Goal: Ask a question: Seek information or help from site administrators or community

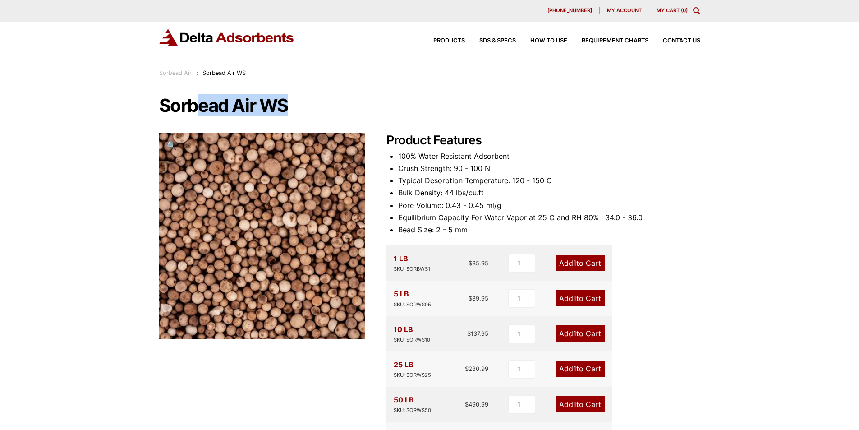
drag, startPoint x: 321, startPoint y: 109, endPoint x: 198, endPoint y: 107, distance: 122.6
click at [199, 109] on h1 "Sorbead Air WS" at bounding box center [429, 105] width 541 height 19
drag, startPoint x: 176, startPoint y: 97, endPoint x: 158, endPoint y: 106, distance: 20.2
click at [175, 98] on h1 "Sorbead Air WS" at bounding box center [429, 105] width 541 height 19
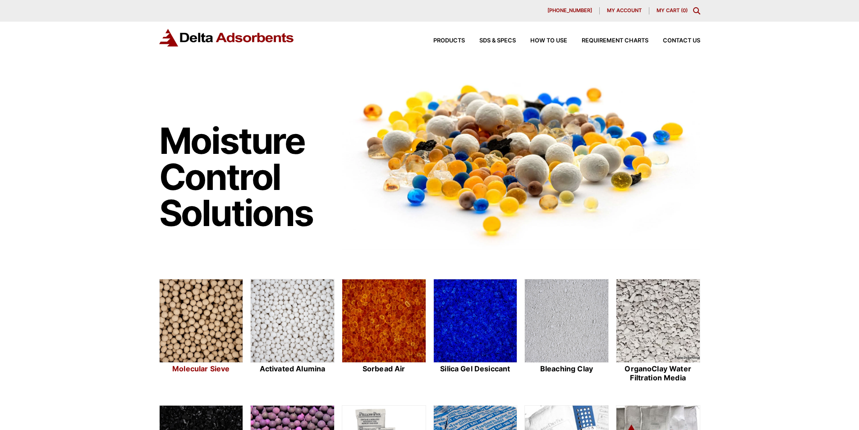
click at [201, 346] on img at bounding box center [201, 321] width 83 height 84
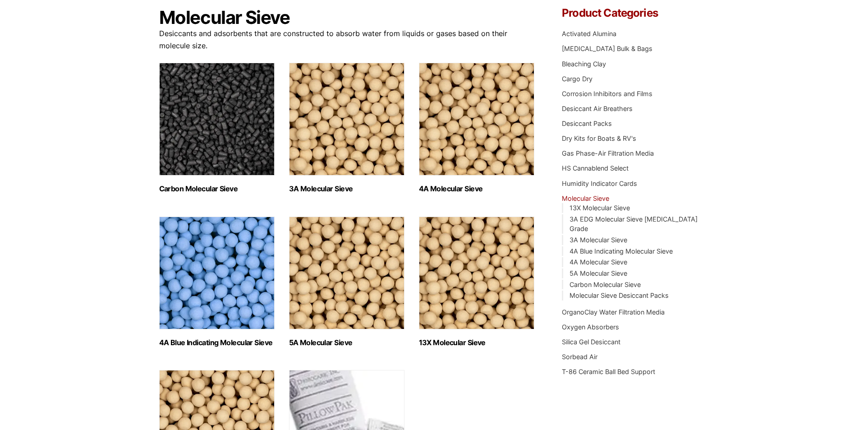
scroll to position [90, 0]
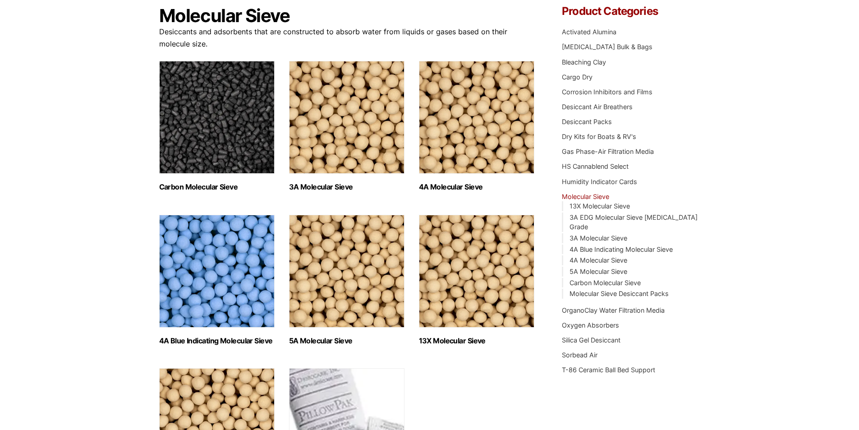
click at [462, 137] on img "Visit product category 4A Molecular Sieve" at bounding box center [476, 117] width 115 height 113
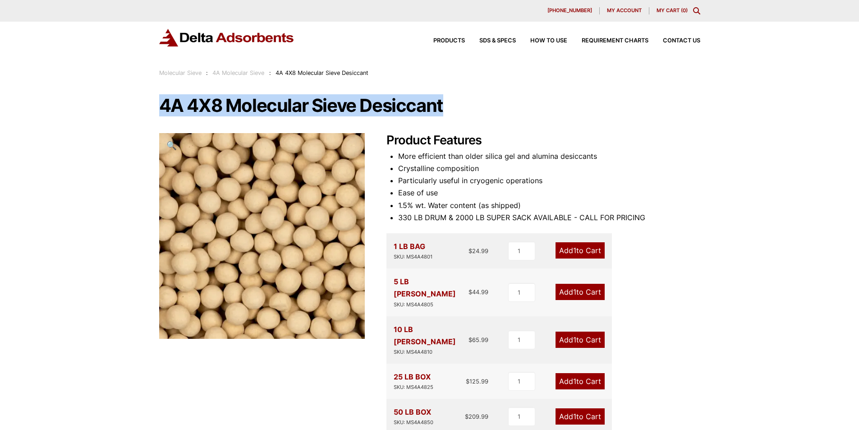
drag, startPoint x: 155, startPoint y: 108, endPoint x: 489, endPoint y: 106, distance: 334.0
click at [489, 106] on div "Our website has detected that you are using an outdated browser that will preve…" at bounding box center [429, 412] width 859 height 825
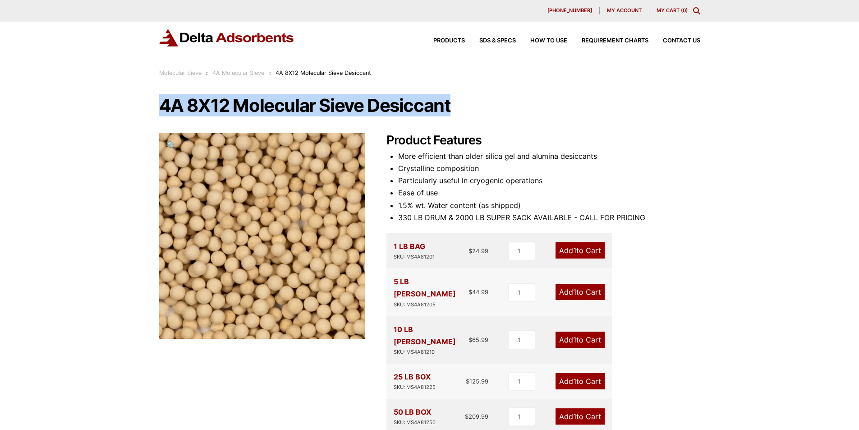
drag, startPoint x: 155, startPoint y: 108, endPoint x: 456, endPoint y: 95, distance: 300.9
click at [456, 95] on div "Our website has detected that you are using an outdated browser that will preve…" at bounding box center [429, 411] width 859 height 823
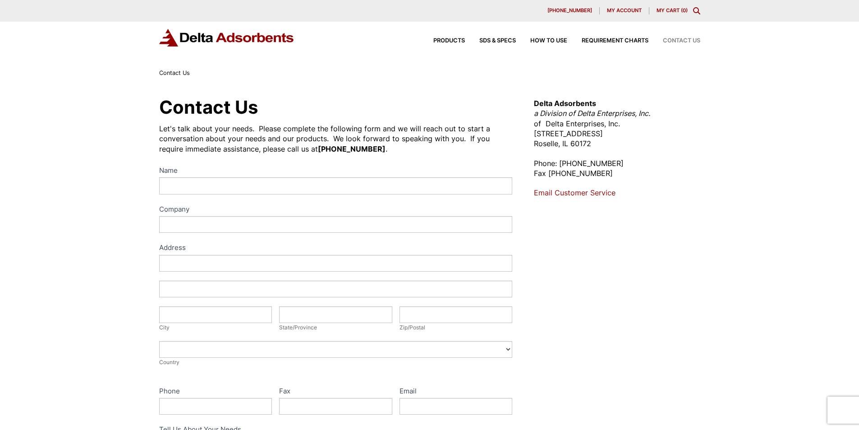
click at [275, 175] on label "Name" at bounding box center [335, 171] width 353 height 13
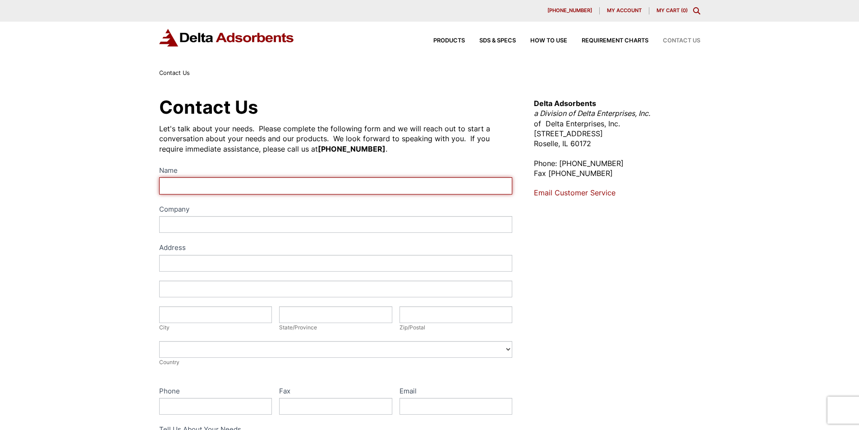
click at [275, 177] on input "Name" at bounding box center [335, 185] width 353 height 17
click at [271, 185] on input "Name" at bounding box center [335, 185] width 353 height 17
type input "[PERSON_NAME]"
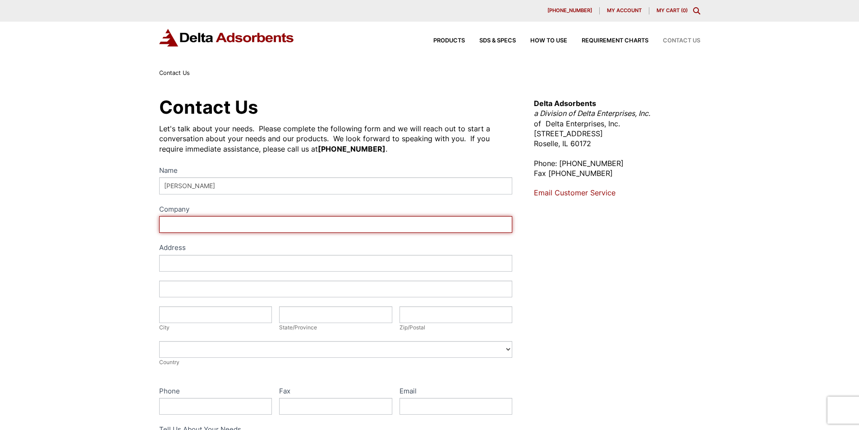
type input "Calspan"
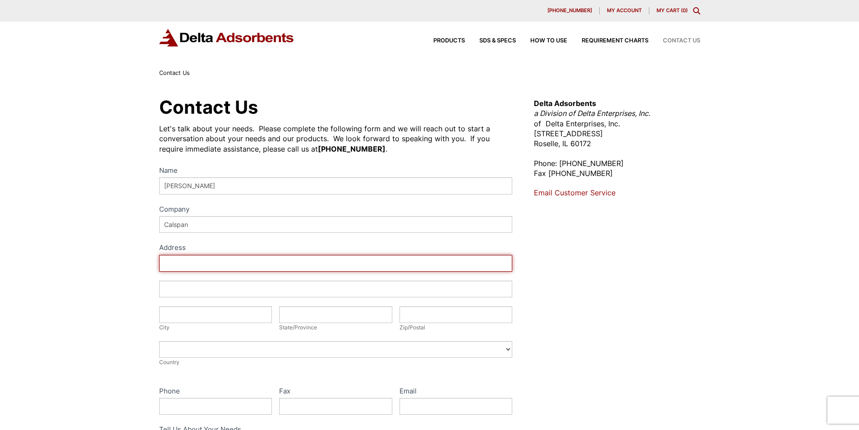
type input "[STREET_ADDRESS]"
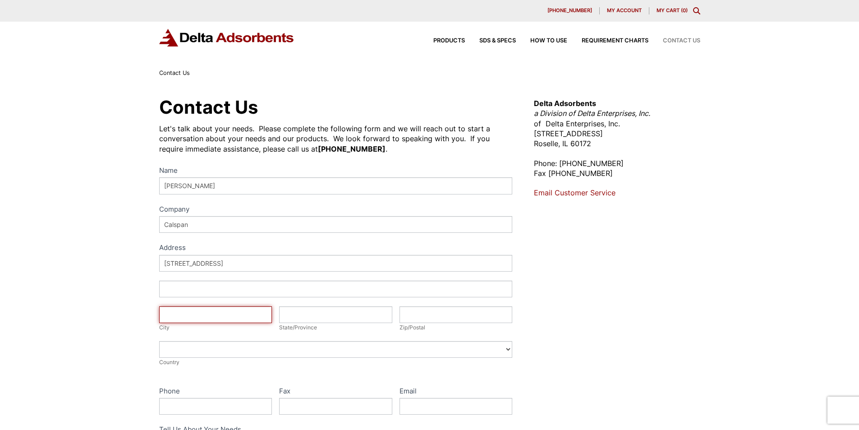
type input "buffalo"
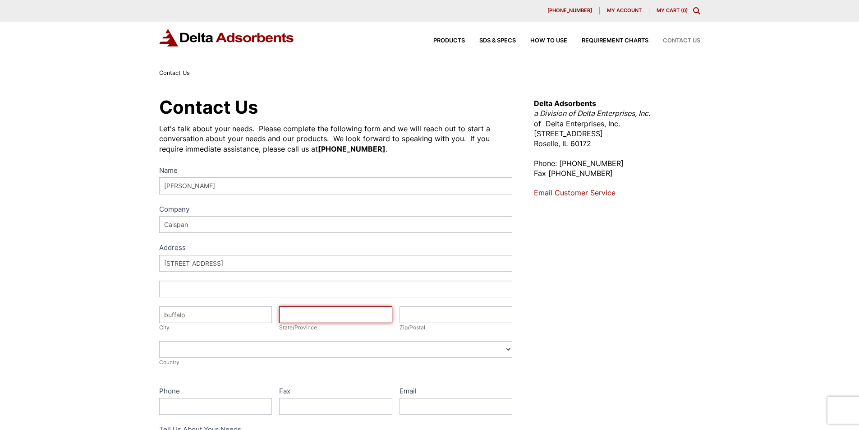
type input "NY"
type input "14225"
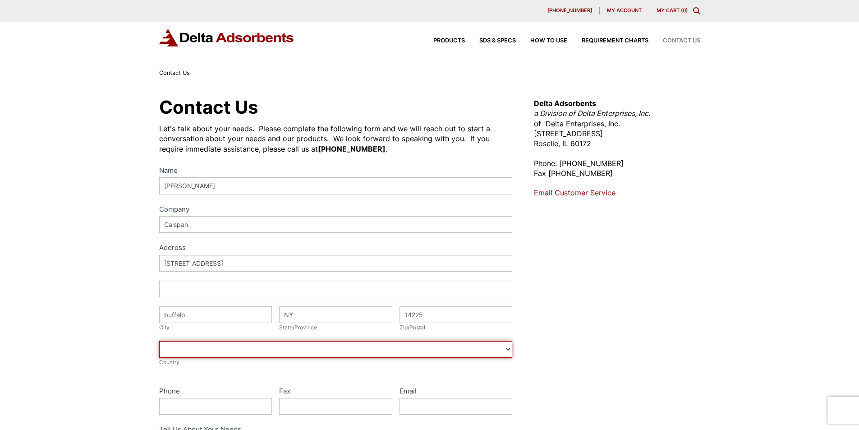
select select "[GEOGRAPHIC_DATA]"
type input "7164950785"
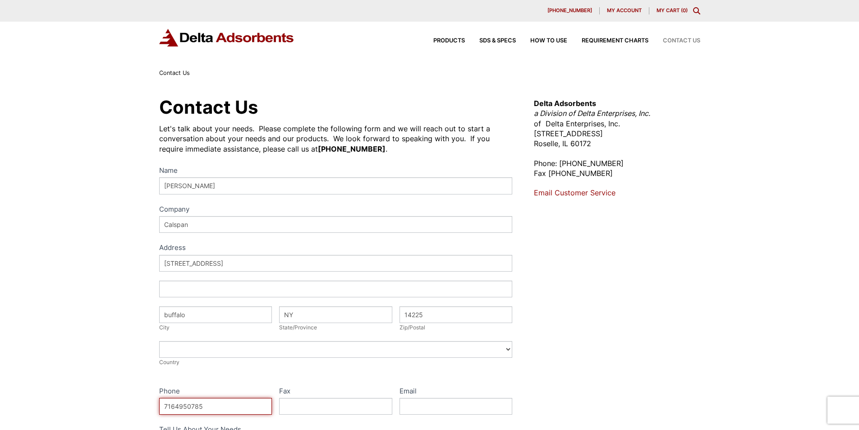
type input "[PERSON_NAME][EMAIL_ADDRESS][PERSON_NAME][DOMAIN_NAME]"
click at [59, 297] on div "Contact Us Let's talk about your needs. Please complete the following form and …" at bounding box center [429, 326] width 859 height 496
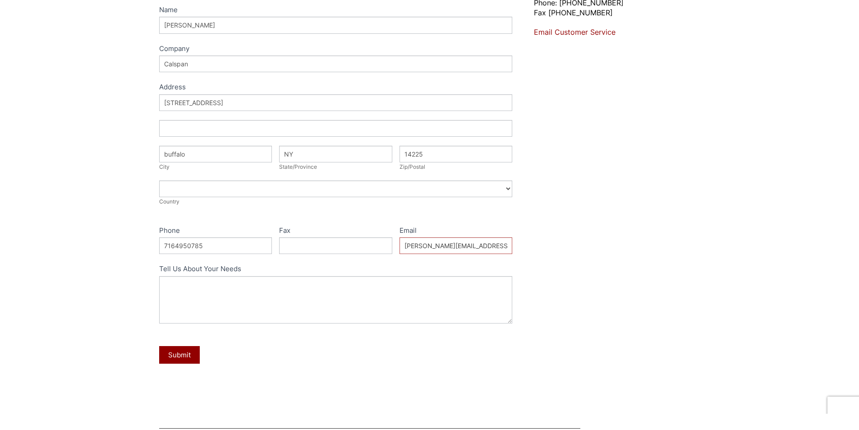
scroll to position [225, 0]
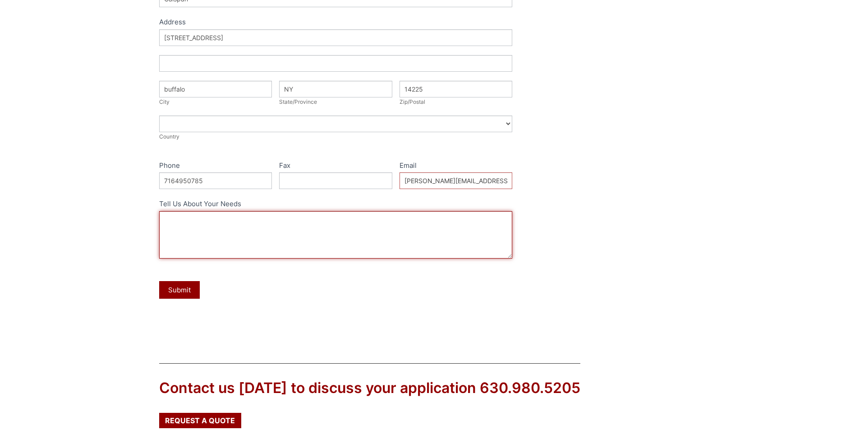
click at [242, 232] on textarea "Tell Us About Your Needs" at bounding box center [335, 234] width 353 height 47
click at [281, 240] on textarea "Hello, Could I please have a quote for the follwoing:" at bounding box center [335, 234] width 353 height 47
click at [331, 245] on textarea "Hello, Could I please have a quote for the following:" at bounding box center [335, 234] width 353 height 47
type textarea "Hello, Could I please have a quote for the following: SORBEAD WS 100LBS MOLECUL…"
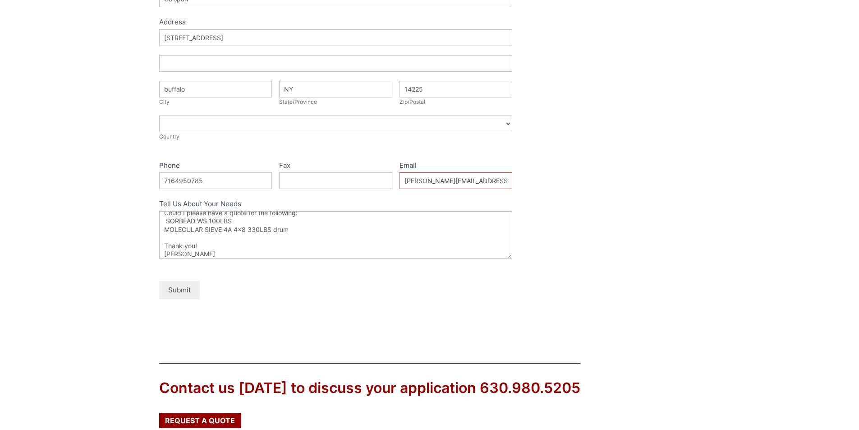
click at [183, 288] on button "Submit" at bounding box center [179, 290] width 41 height 18
